Goal: Task Accomplishment & Management: Manage account settings

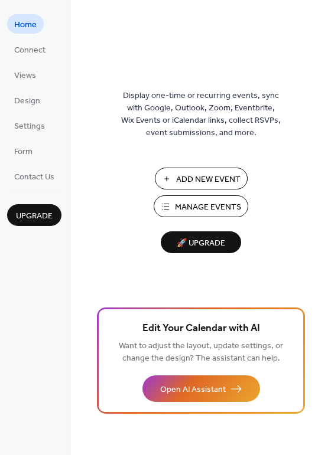
click at [183, 186] on span "Add New Event" at bounding box center [208, 180] width 64 height 12
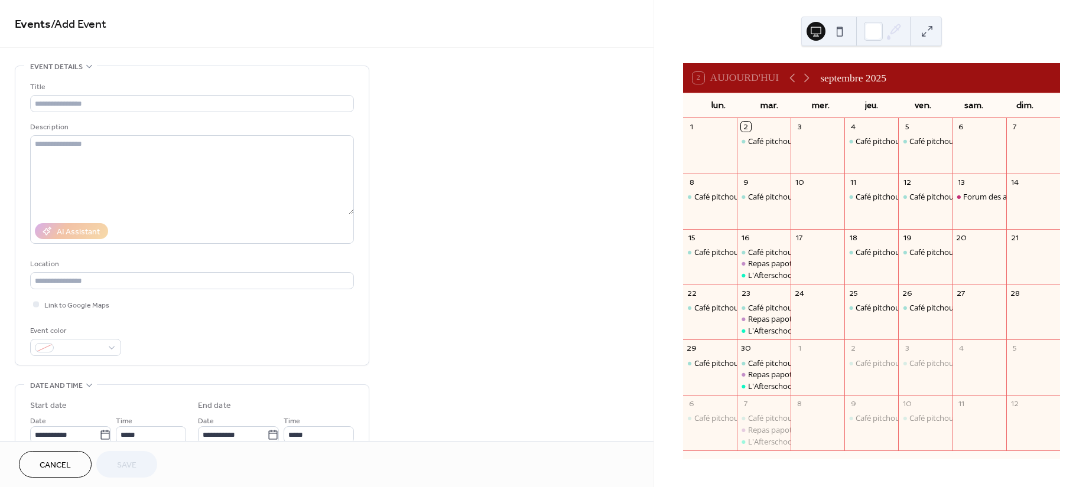
click at [50, 465] on span "Cancel" at bounding box center [55, 466] width 31 height 12
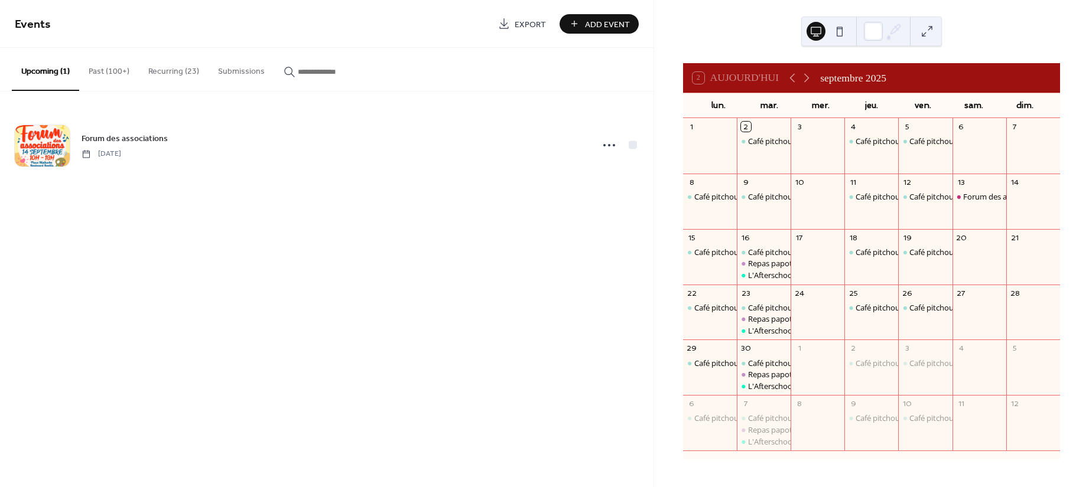
click at [116, 77] on button "Past (100+)" at bounding box center [109, 69] width 60 height 42
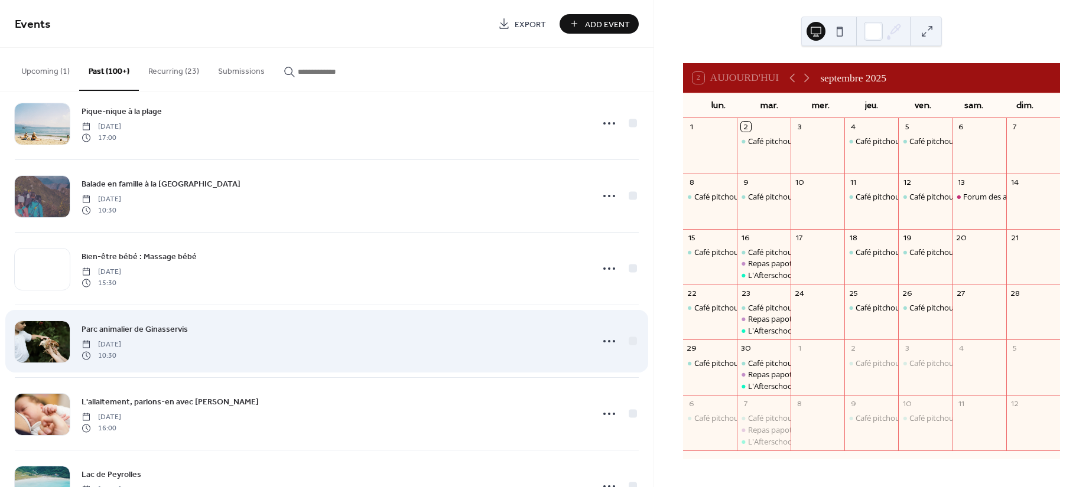
scroll to position [236, 0]
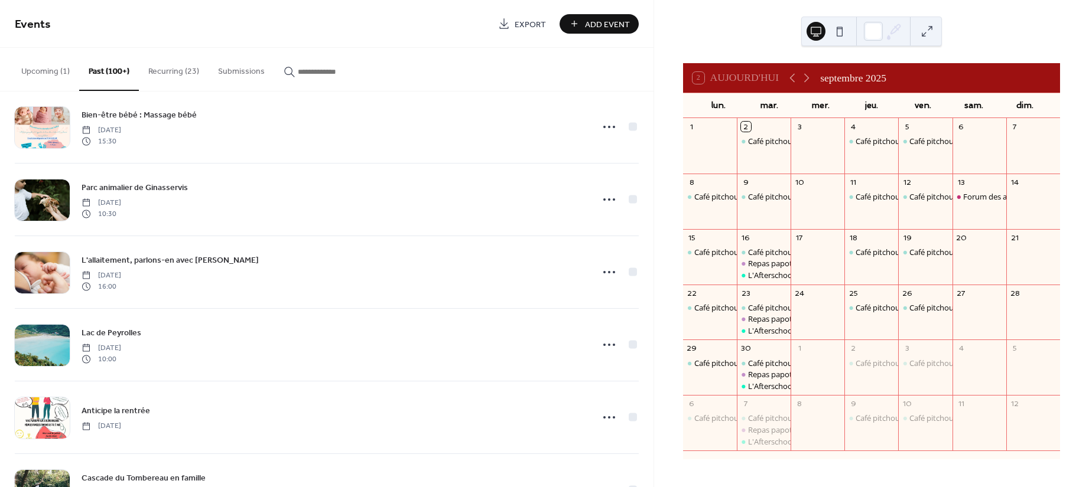
click at [185, 69] on button "Recurring (23)" at bounding box center [174, 69] width 70 height 42
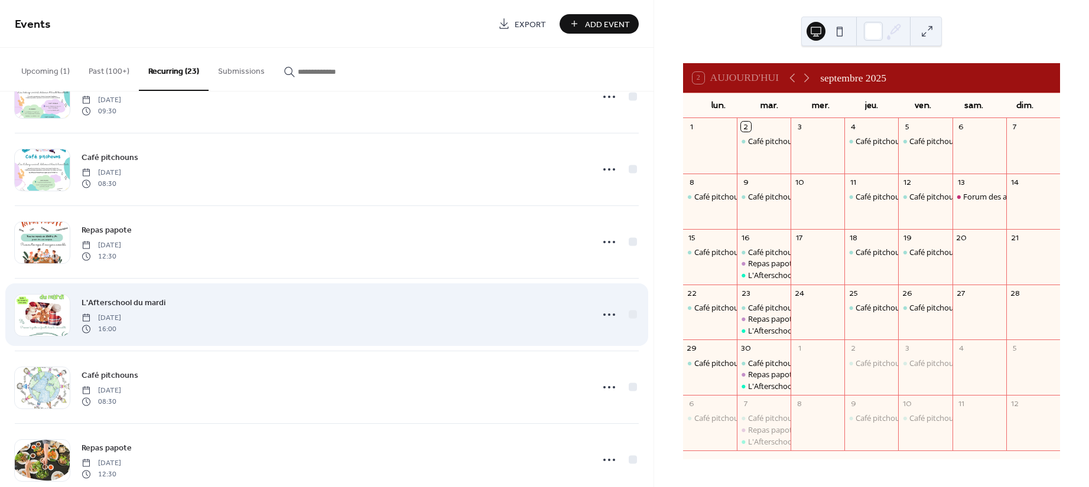
scroll to position [1152, 0]
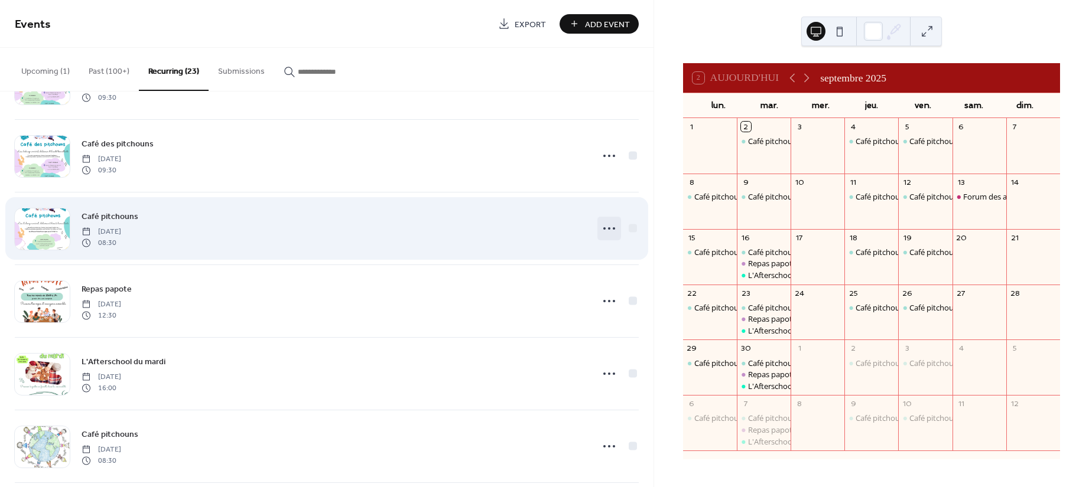
click at [612, 233] on icon at bounding box center [608, 228] width 19 height 19
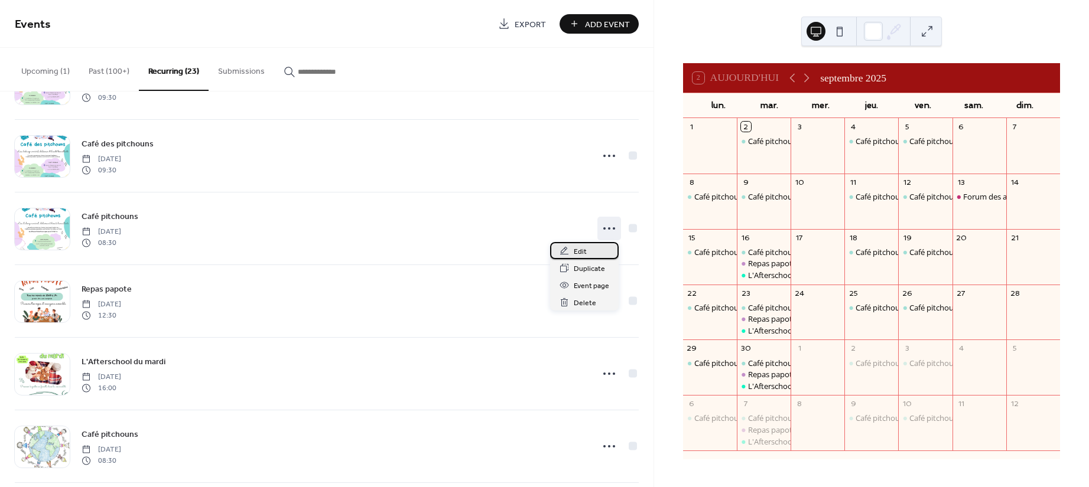
click at [604, 247] on div "Edit" at bounding box center [584, 250] width 69 height 17
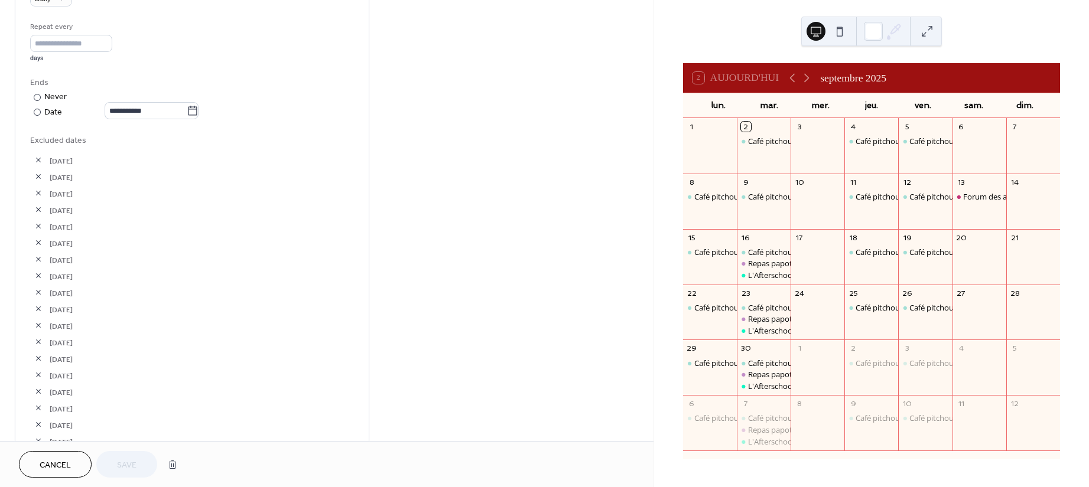
scroll to position [551, 0]
click at [198, 116] on label "**********" at bounding box center [152, 108] width 94 height 17
click at [187, 116] on input "**********" at bounding box center [146, 108] width 82 height 17
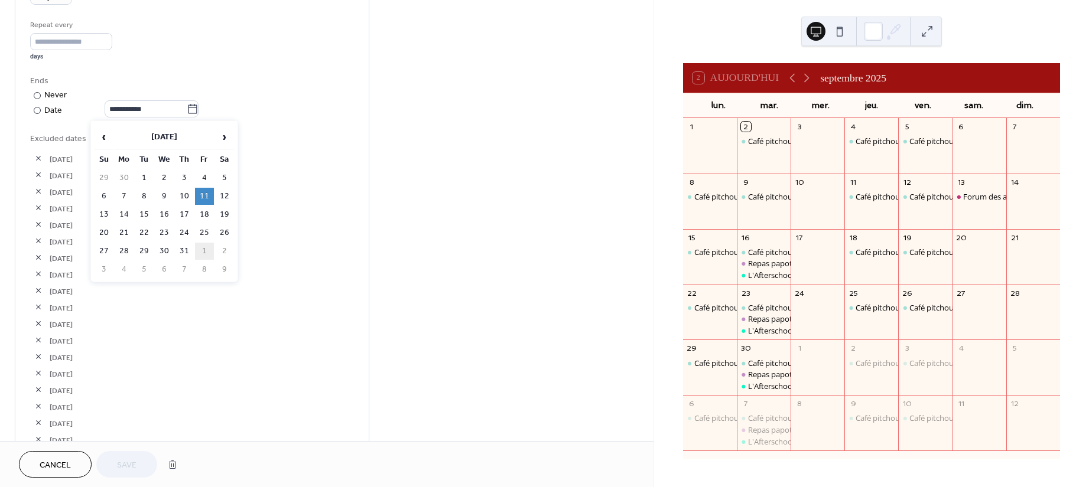
click at [203, 245] on td "1" at bounding box center [204, 251] width 19 height 17
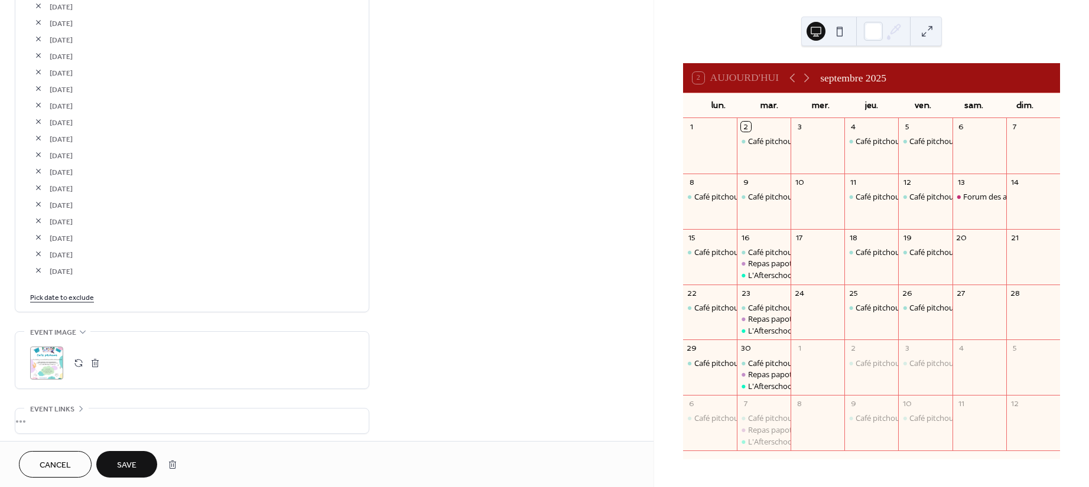
scroll to position [1102, 0]
click at [78, 298] on link "Pick date to exclude" at bounding box center [62, 295] width 64 height 12
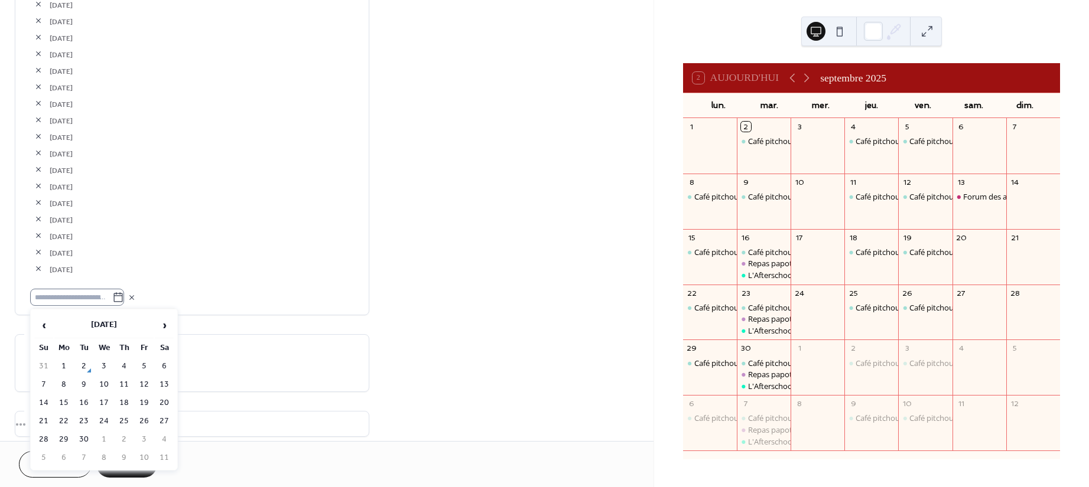
click at [124, 298] on icon at bounding box center [118, 298] width 12 height 12
click at [112, 298] on input "text" at bounding box center [71, 297] width 82 height 17
click at [50, 323] on span "‹" at bounding box center [44, 326] width 18 height 24
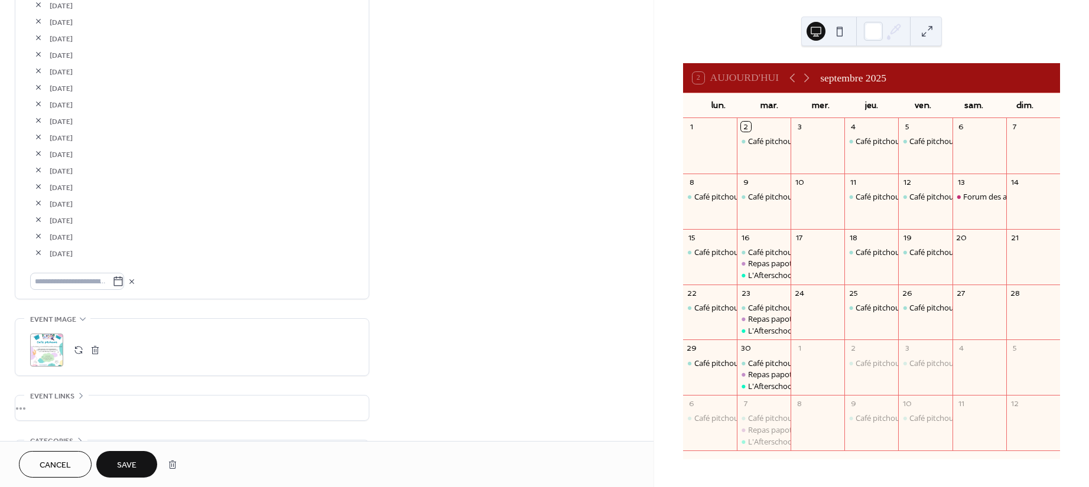
scroll to position [1181, 0]
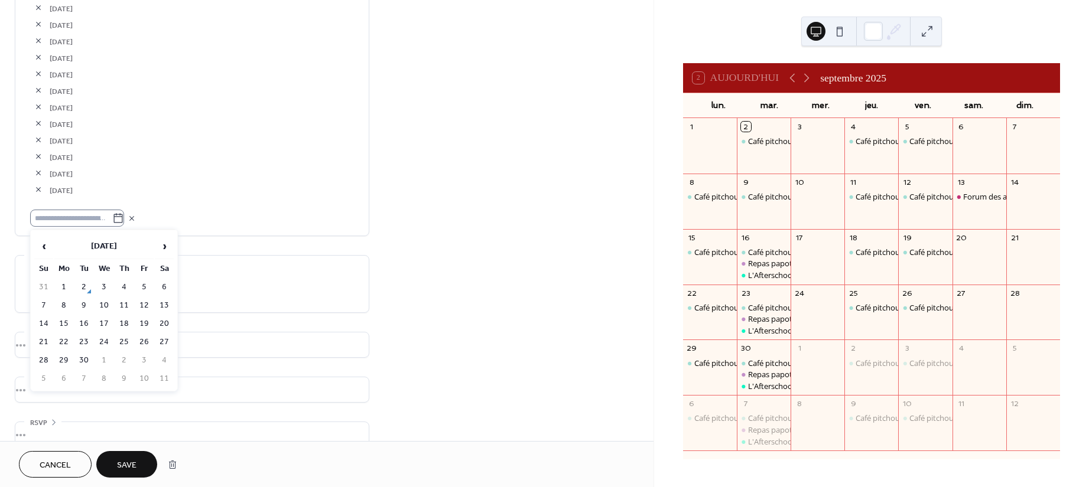
click at [123, 214] on icon at bounding box center [118, 217] width 9 height 9
click at [112, 214] on input "text" at bounding box center [71, 218] width 82 height 17
click at [44, 242] on span "‹" at bounding box center [44, 246] width 18 height 24
click at [164, 301] on td "12" at bounding box center [164, 305] width 19 height 17
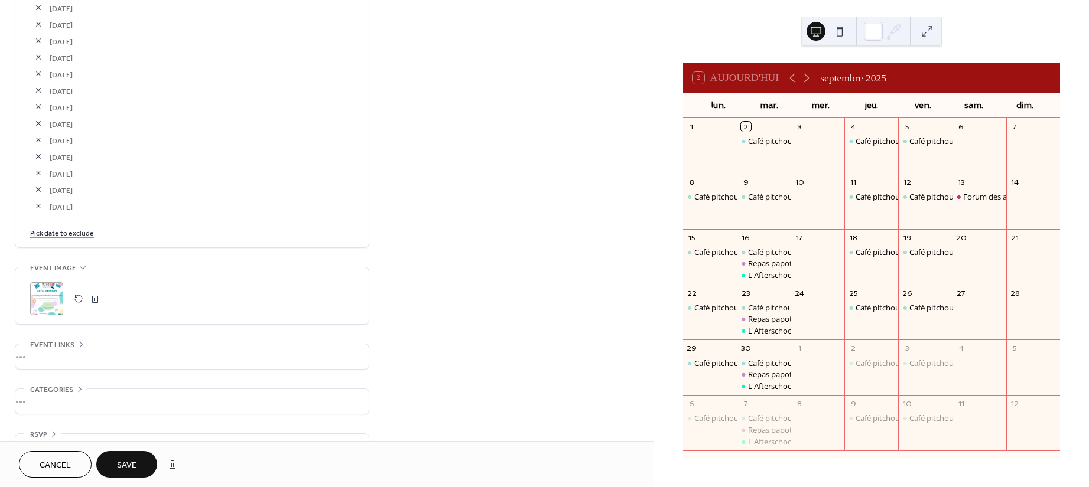
click at [77, 234] on link "Pick date to exclude" at bounding box center [62, 232] width 64 height 12
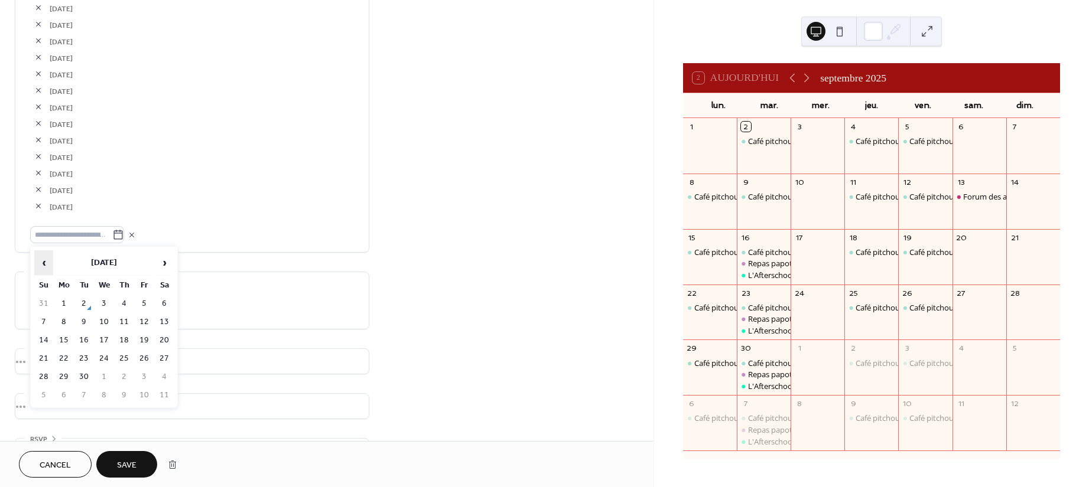
click at [44, 260] on span "‹" at bounding box center [44, 263] width 18 height 24
click at [44, 336] on td "13" at bounding box center [43, 340] width 19 height 17
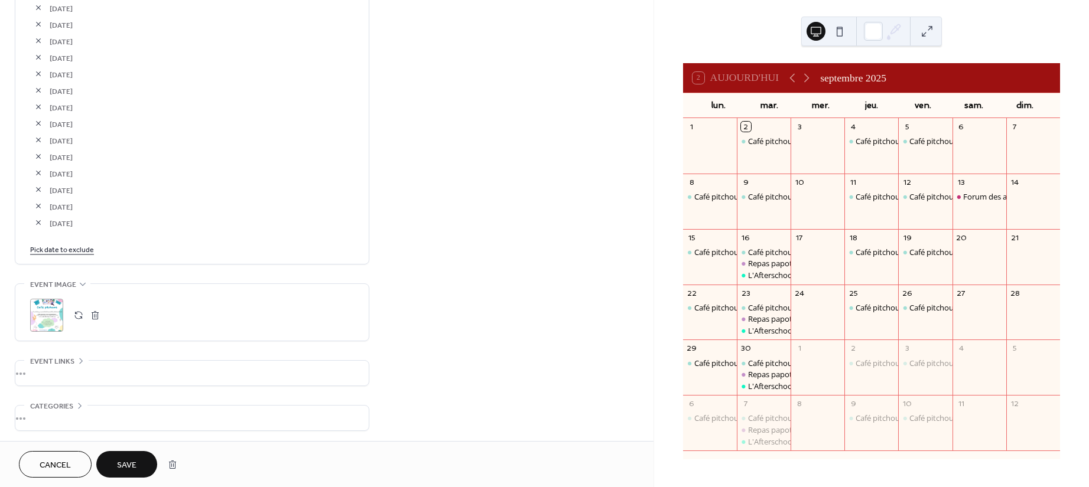
click at [51, 243] on link "Pick date to exclude" at bounding box center [62, 249] width 64 height 12
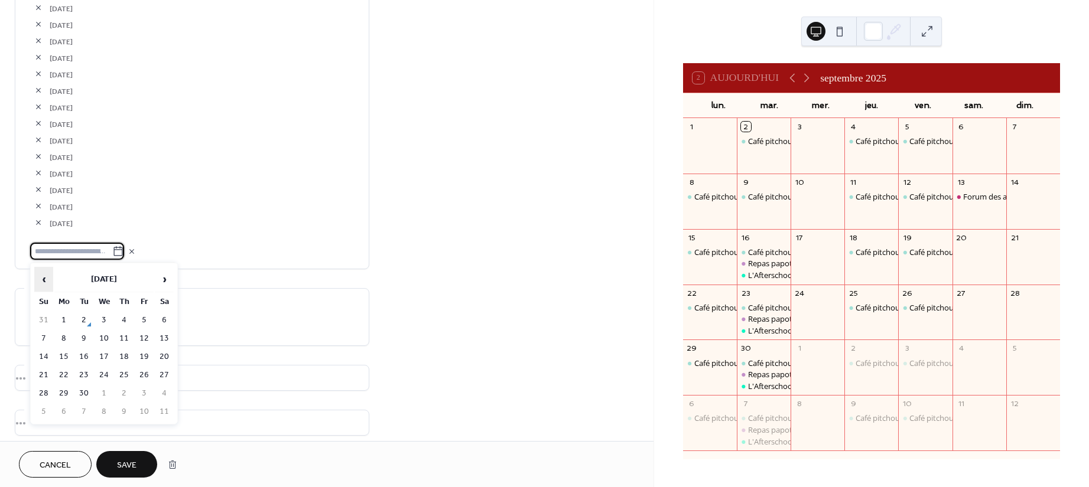
click at [45, 271] on span "‹" at bounding box center [44, 280] width 18 height 24
click at [101, 353] on td "16" at bounding box center [103, 356] width 19 height 17
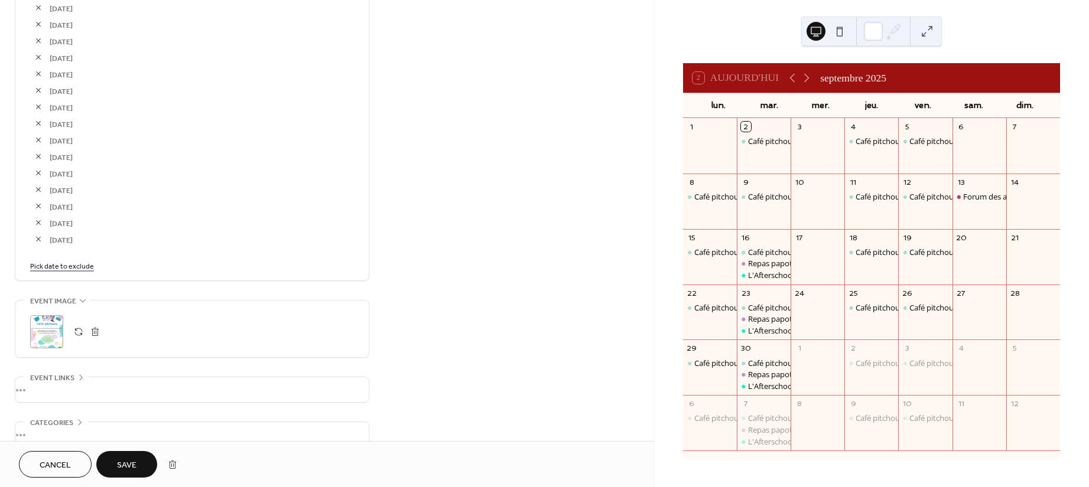
click at [71, 268] on link "Pick date to exclude" at bounding box center [62, 265] width 64 height 12
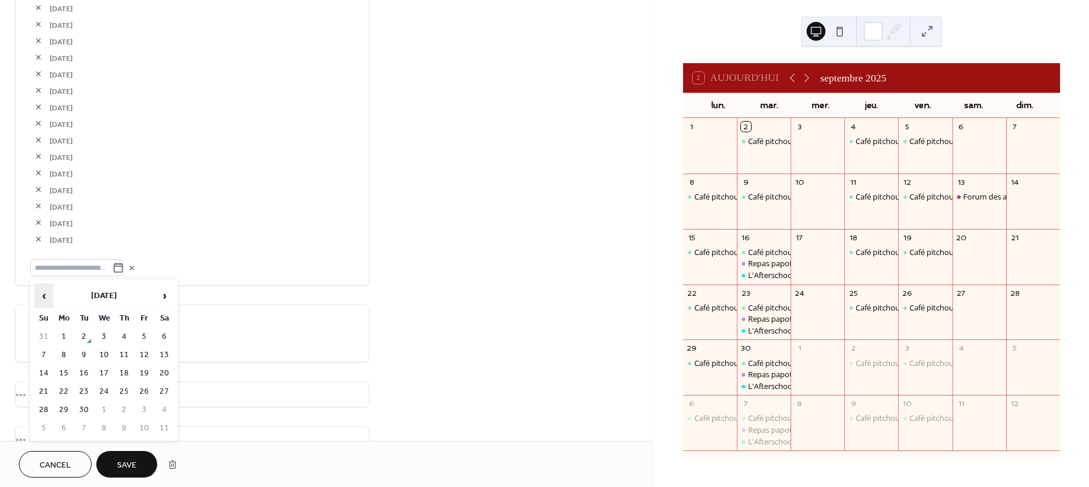
click at [41, 293] on span "‹" at bounding box center [44, 296] width 18 height 24
click at [165, 367] on td "19" at bounding box center [164, 373] width 19 height 17
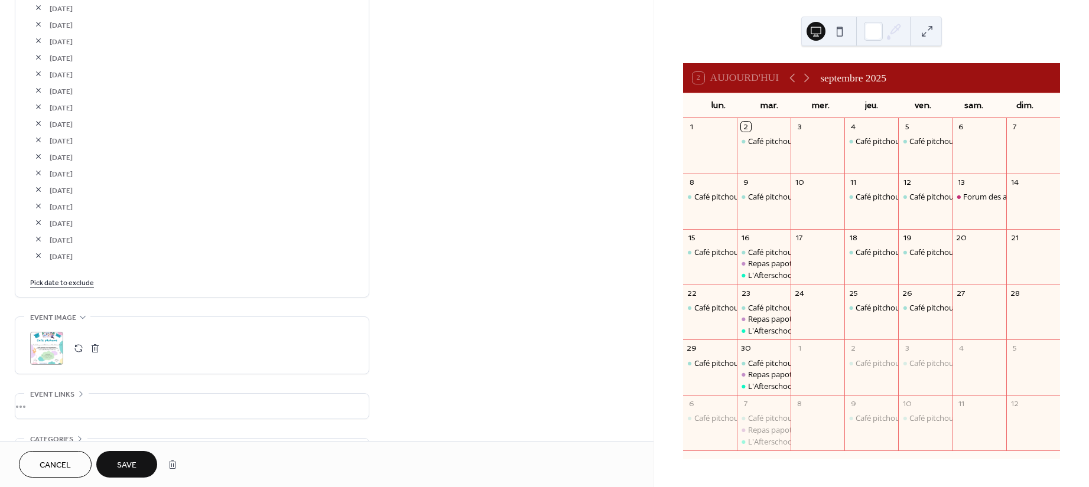
click at [62, 279] on link "Pick date to exclude" at bounding box center [62, 282] width 64 height 12
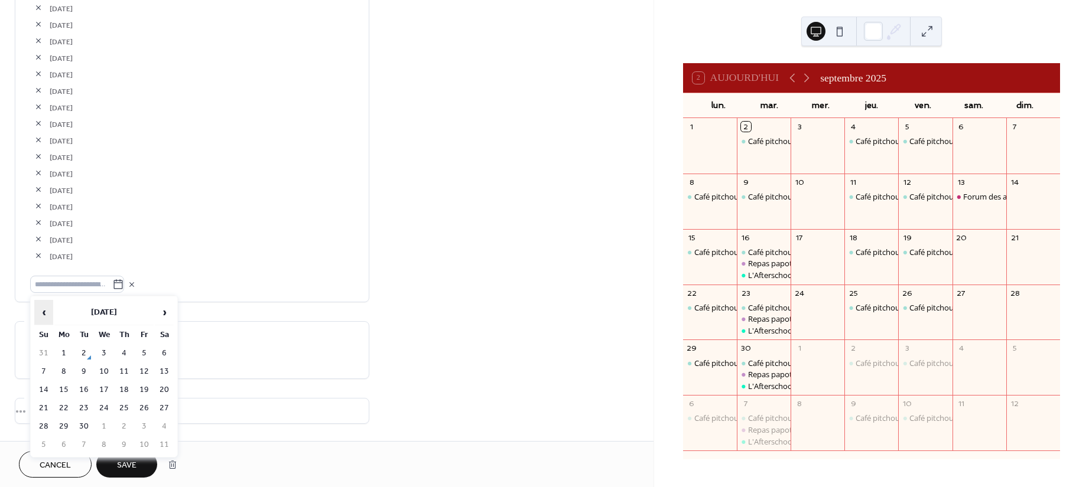
click at [43, 305] on span "‹" at bounding box center [44, 313] width 18 height 24
click at [44, 400] on td "20" at bounding box center [43, 408] width 19 height 17
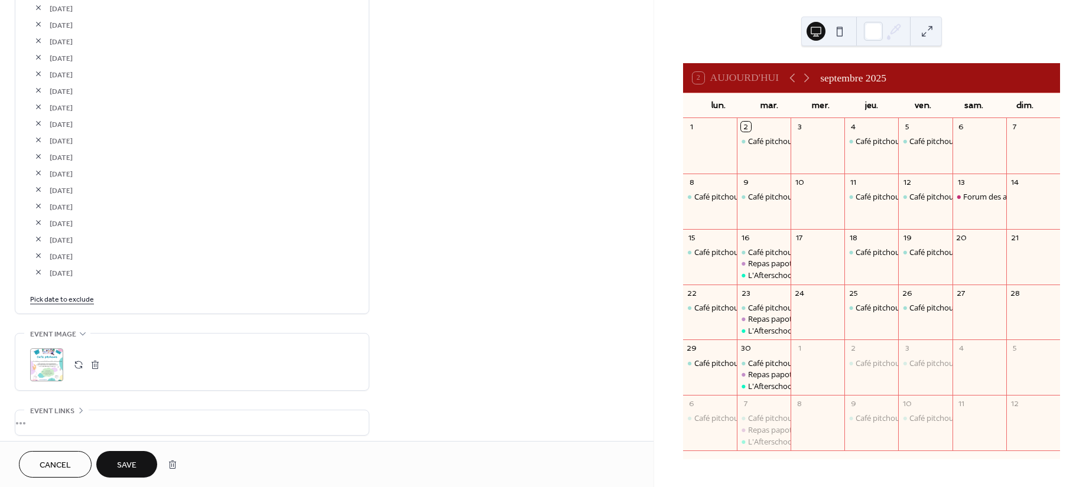
click at [53, 296] on link "Pick date to exclude" at bounding box center [62, 298] width 64 height 12
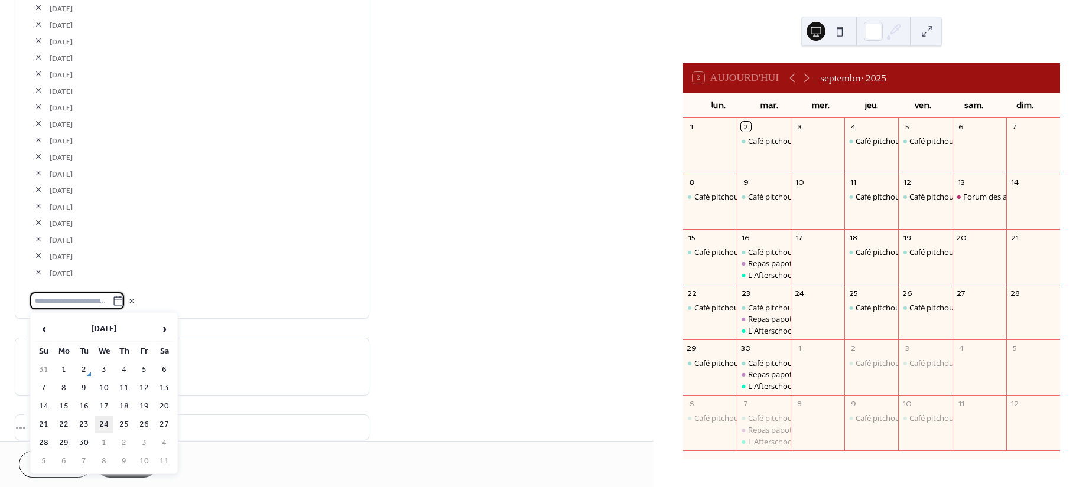
click at [107, 416] on td "24" at bounding box center [103, 424] width 19 height 17
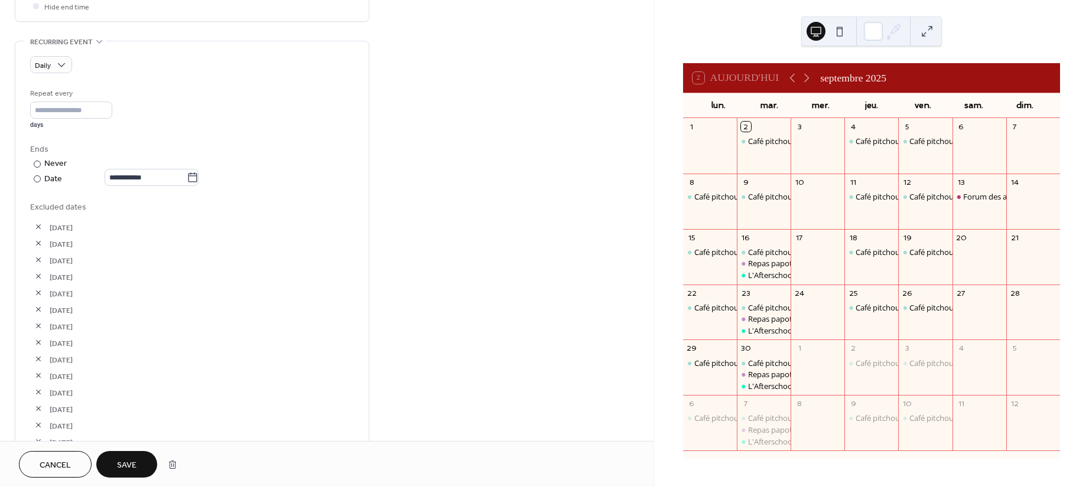
scroll to position [472, 0]
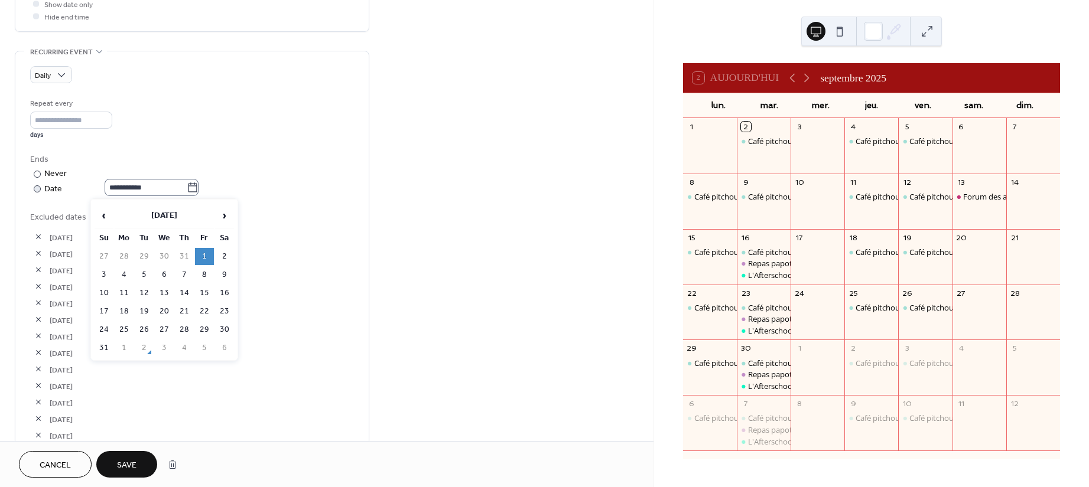
click at [198, 188] on icon at bounding box center [193, 188] width 12 height 12
click at [187, 188] on input "**********" at bounding box center [146, 187] width 82 height 17
click at [107, 209] on span "‹" at bounding box center [104, 216] width 18 height 24
click at [207, 308] on td "25" at bounding box center [204, 311] width 19 height 17
type input "**********"
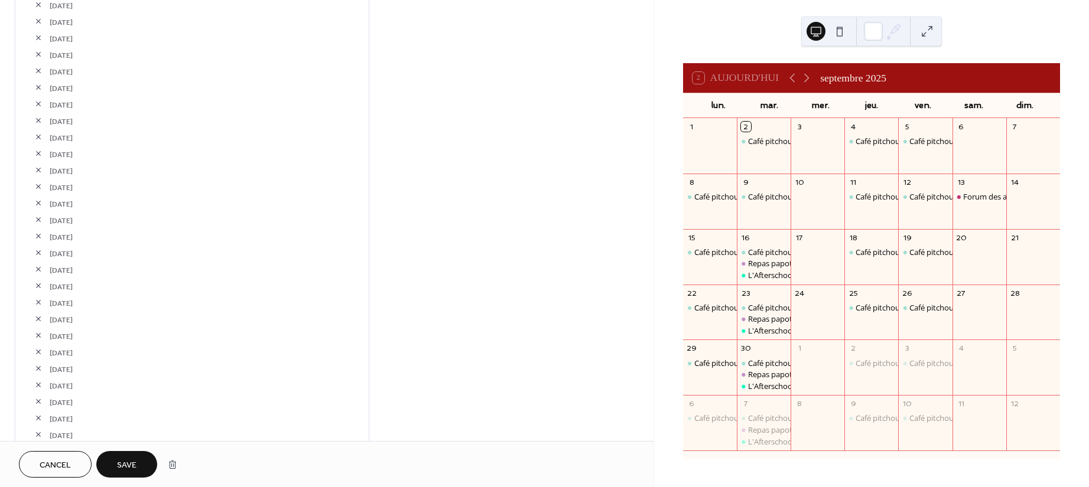
scroll to position [1181, 0]
click at [40, 288] on button "button" at bounding box center [38, 289] width 17 height 17
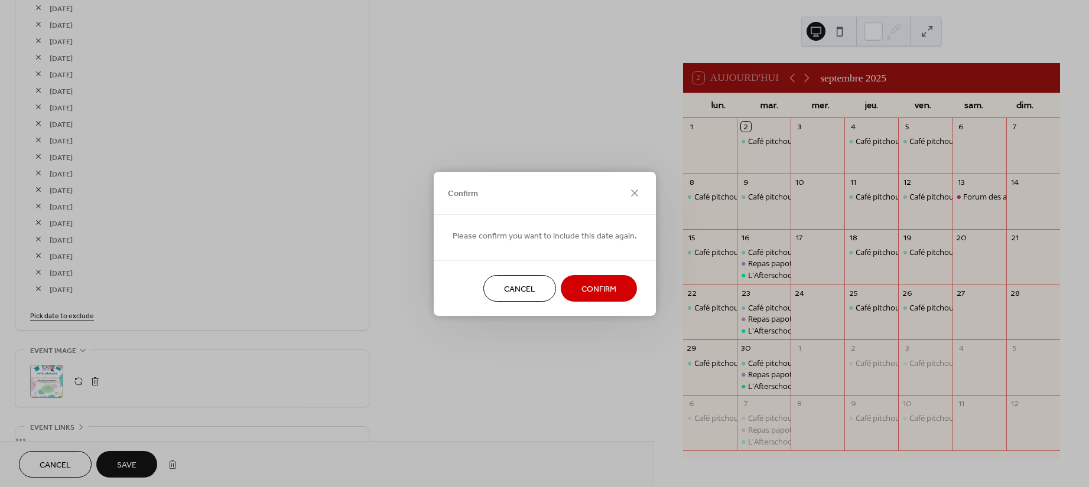
click at [608, 286] on span "Confirm" at bounding box center [598, 289] width 35 height 12
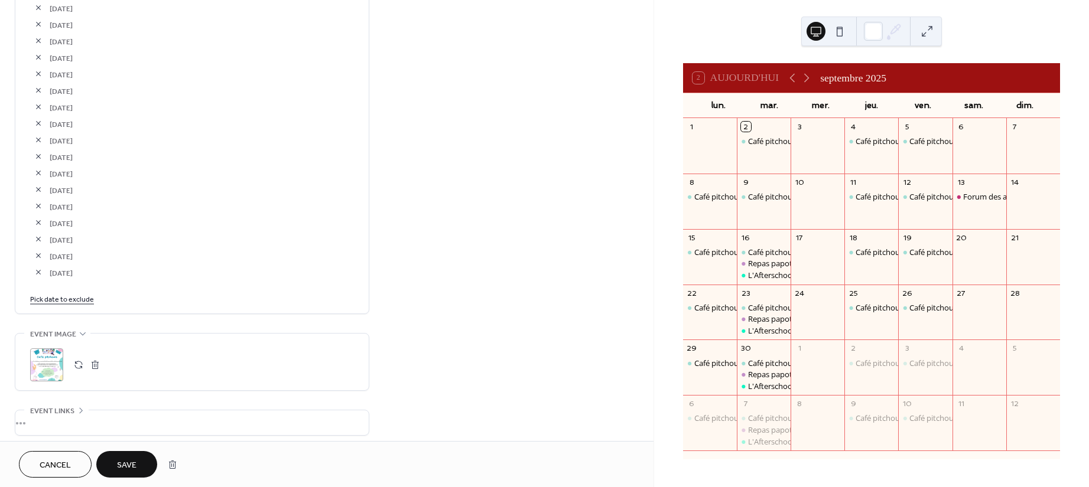
click at [55, 296] on link "Pick date to exclude" at bounding box center [62, 298] width 64 height 12
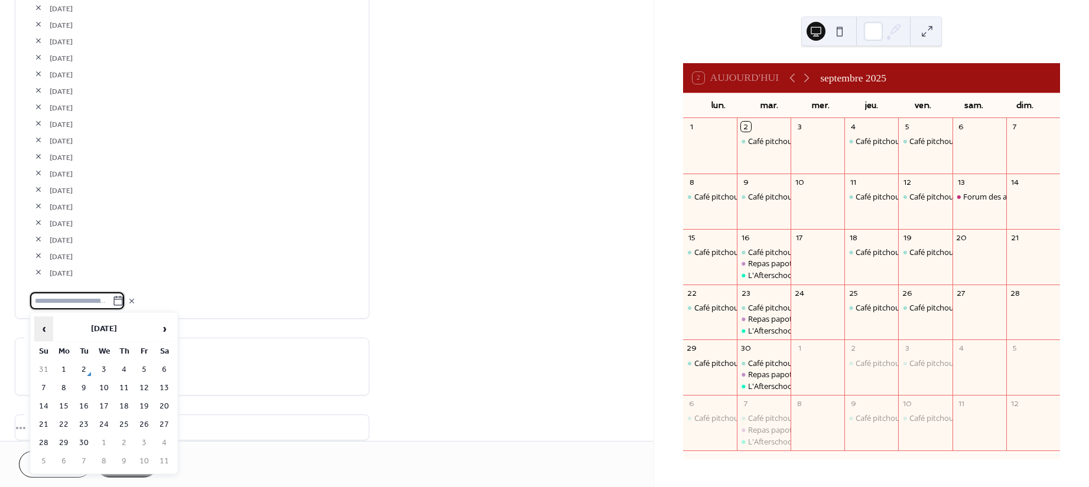
click at [44, 325] on span "‹" at bounding box center [44, 329] width 18 height 24
click at [108, 425] on td "23" at bounding box center [103, 424] width 19 height 17
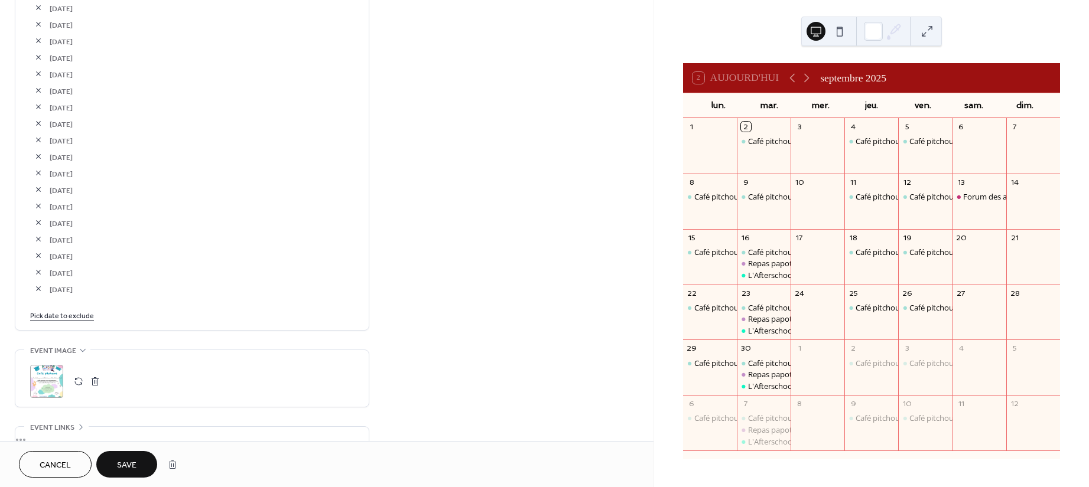
click at [129, 454] on button "Save" at bounding box center [126, 464] width 61 height 27
